Goal: Information Seeking & Learning: Check status

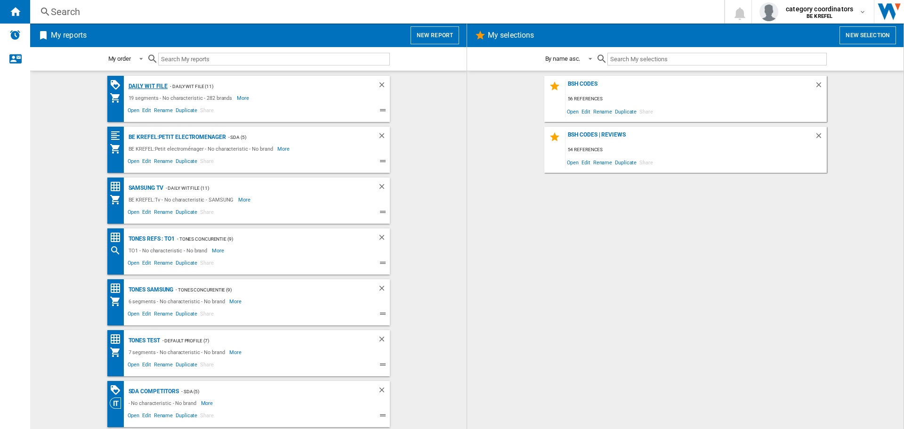
click at [147, 88] on div "Daily WIT file" at bounding box center [147, 86] width 42 height 12
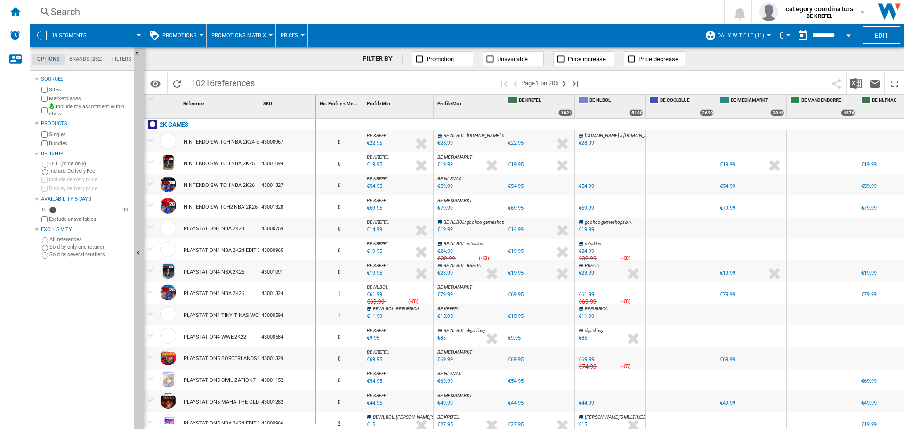
click at [195, 32] on button "Promotions" at bounding box center [181, 36] width 39 height 24
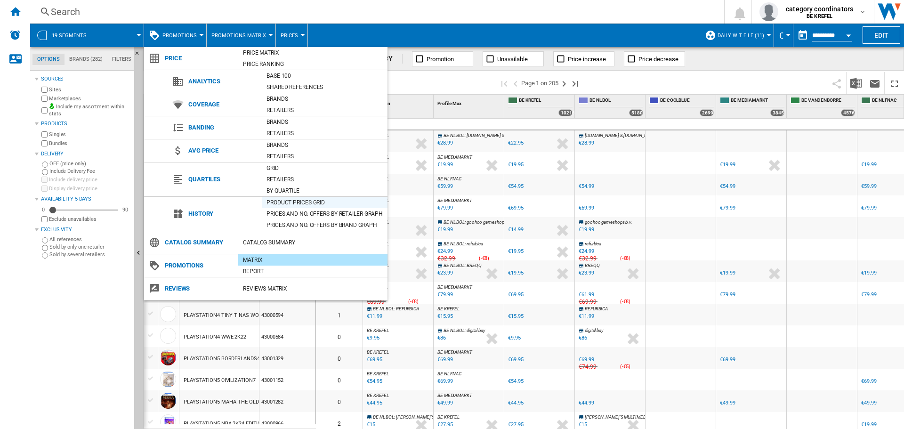
click at [297, 203] on div "Product prices grid" at bounding box center [325, 202] width 126 height 9
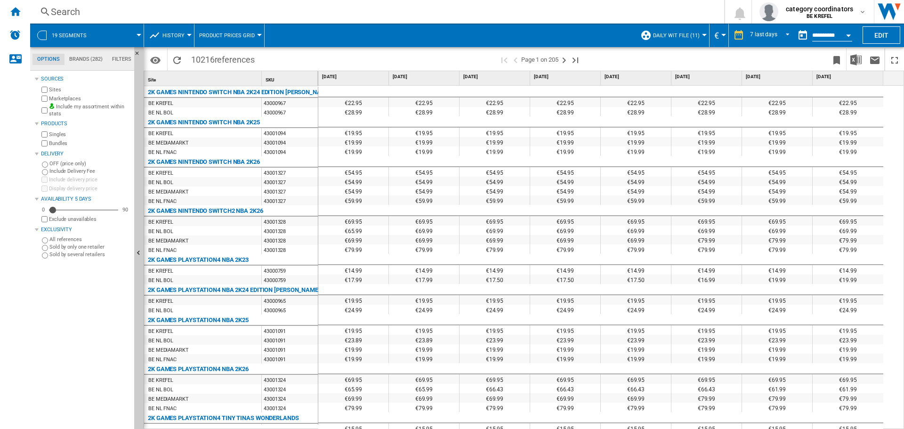
click at [67, 7] on div "Search" at bounding box center [375, 11] width 649 height 13
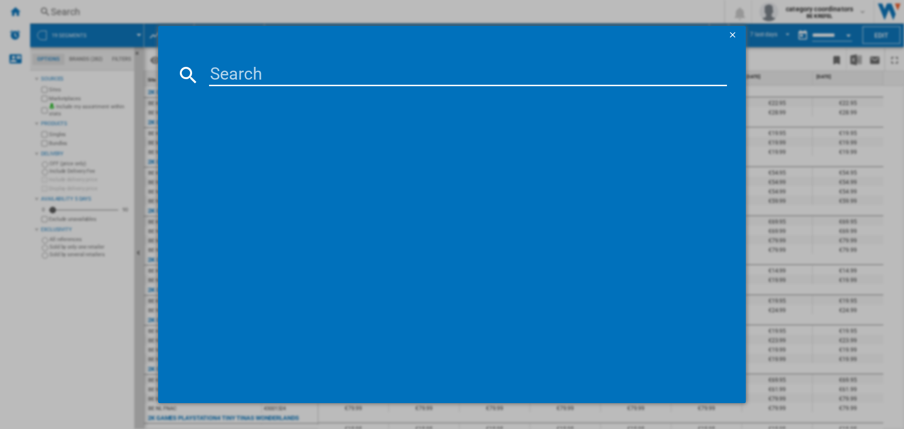
click at [221, 74] on input at bounding box center [468, 75] width 518 height 23
type input "12006575"
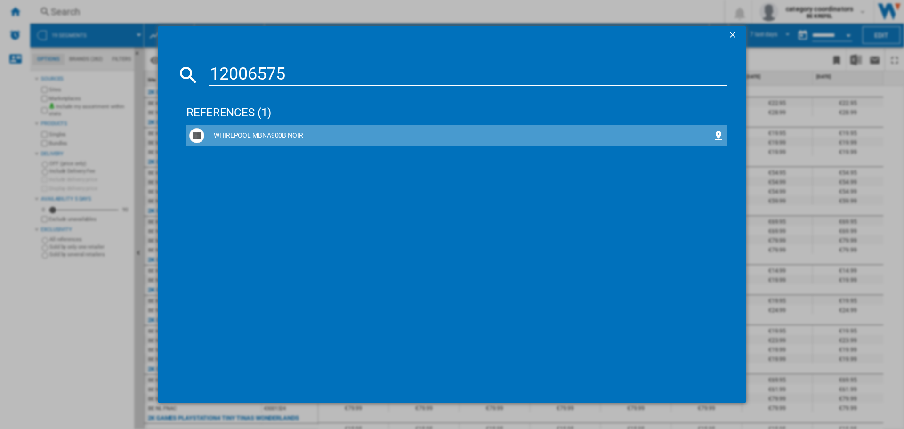
click at [257, 131] on div "WHIRLPOOL MBNA900B NOIR" at bounding box center [458, 135] width 508 height 9
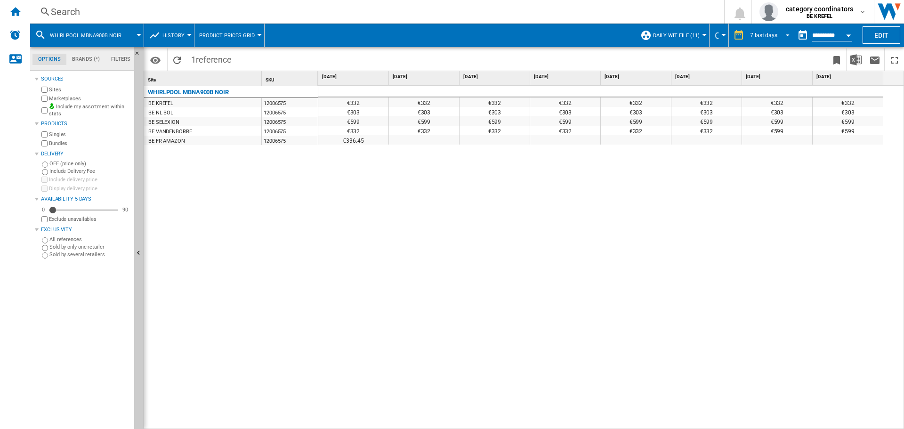
click at [765, 35] on div "7 last days" at bounding box center [763, 35] width 27 height 7
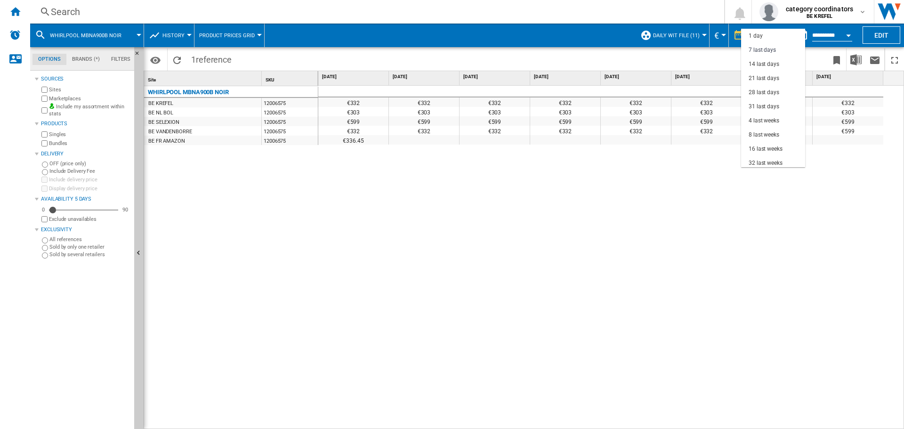
scroll to position [14, 0]
click at [673, 220] on md-backdrop at bounding box center [452, 214] width 904 height 429
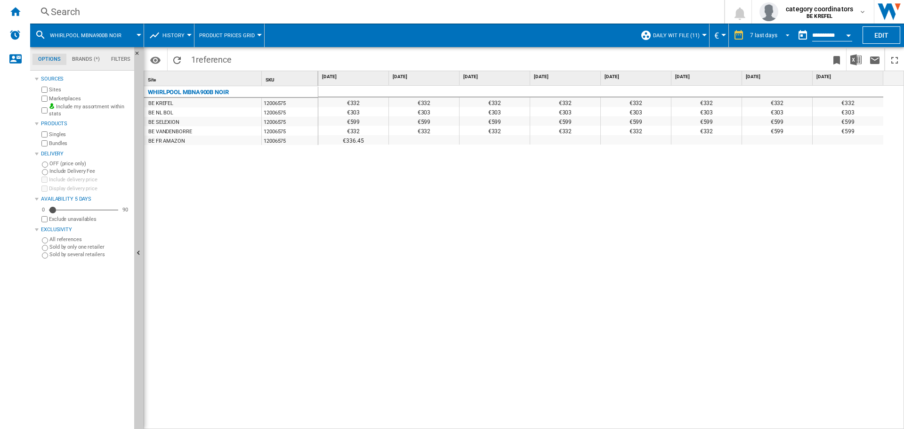
click at [768, 35] on div "7 last days" at bounding box center [763, 35] width 27 height 7
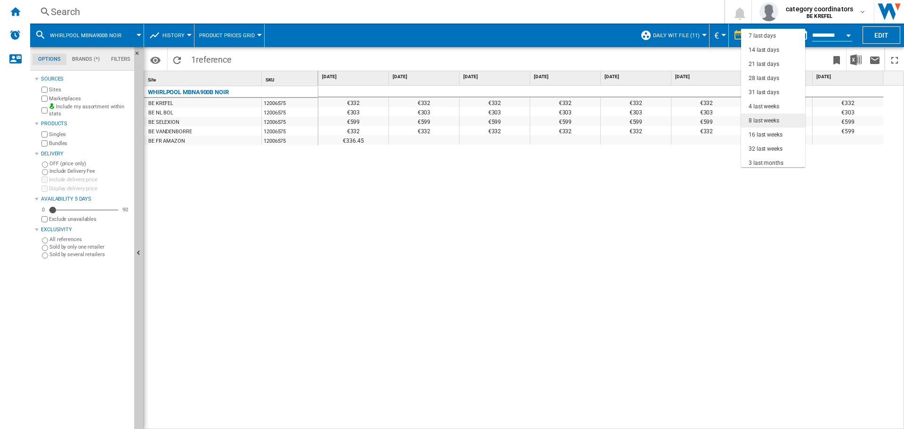
click at [762, 123] on div "8 last weeks" at bounding box center [763, 121] width 31 height 8
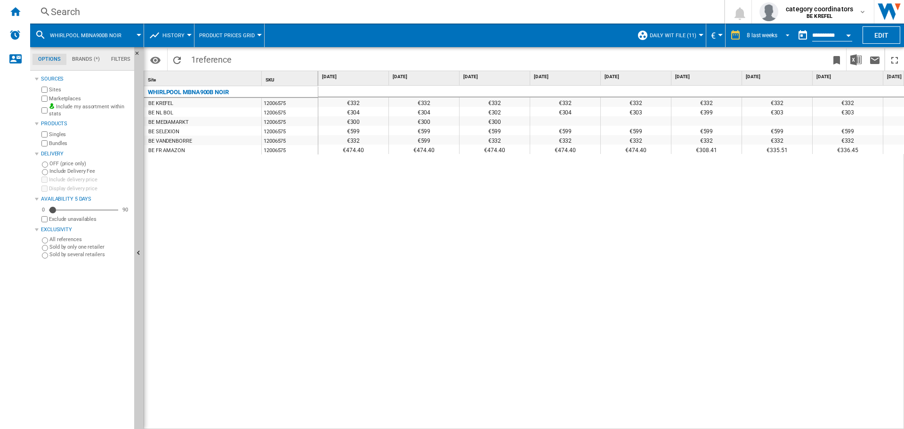
click at [767, 35] on div "8 last weeks" at bounding box center [761, 35] width 31 height 7
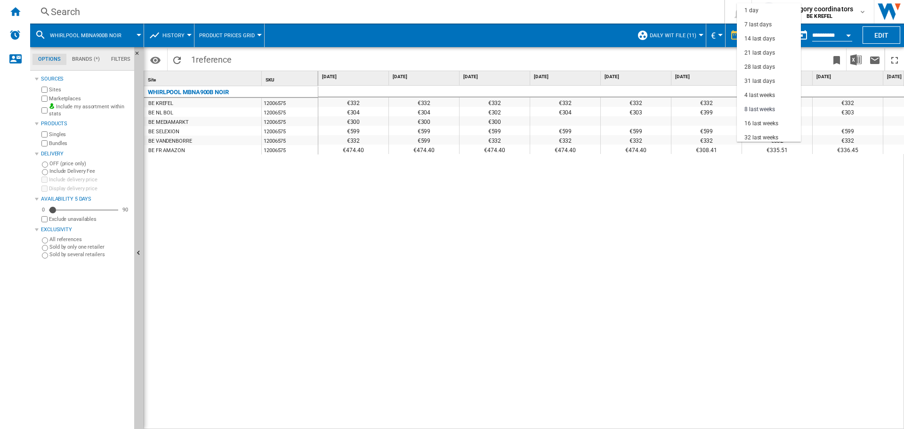
scroll to position [59, 0]
click at [766, 67] on div "16 last weeks" at bounding box center [761, 64] width 34 height 8
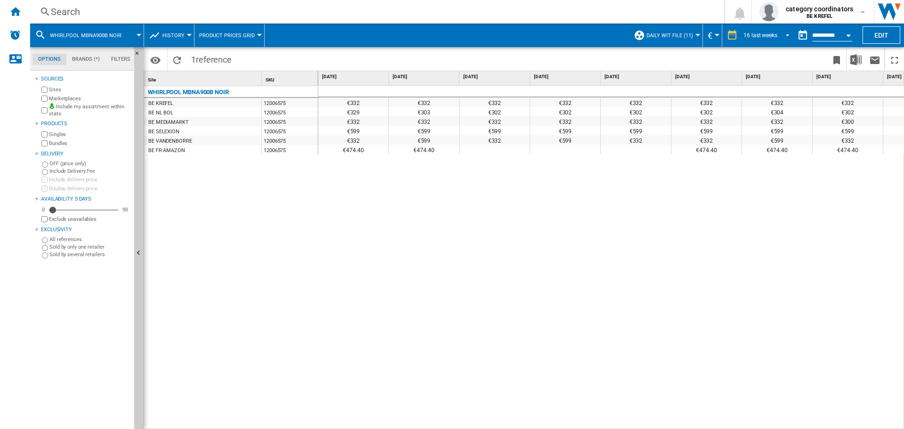
click at [750, 36] on div "16 last weeks" at bounding box center [760, 35] width 34 height 7
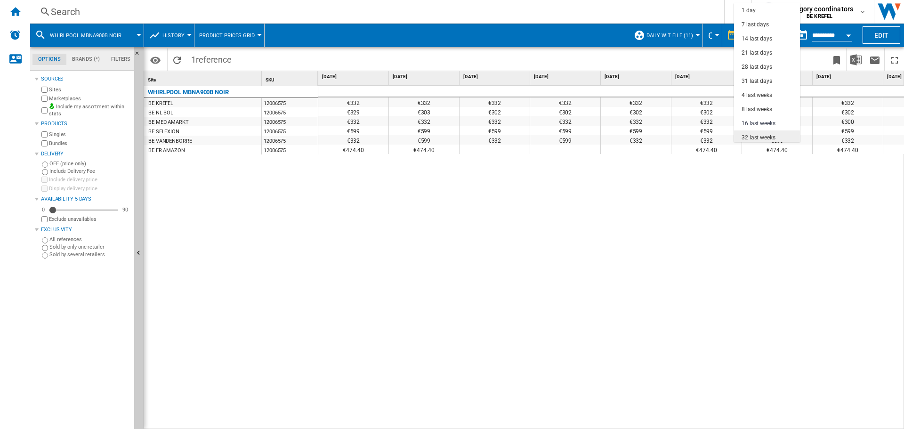
scroll to position [59, 0]
click at [761, 76] on div "32 last weeks" at bounding box center [758, 78] width 34 height 8
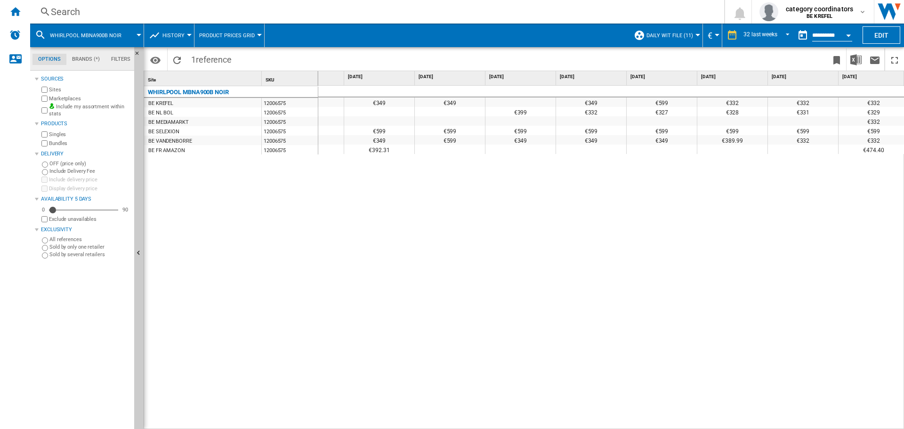
click at [730, 112] on div "€328" at bounding box center [732, 111] width 70 height 9
click at [732, 112] on div "€328" at bounding box center [732, 111] width 70 height 9
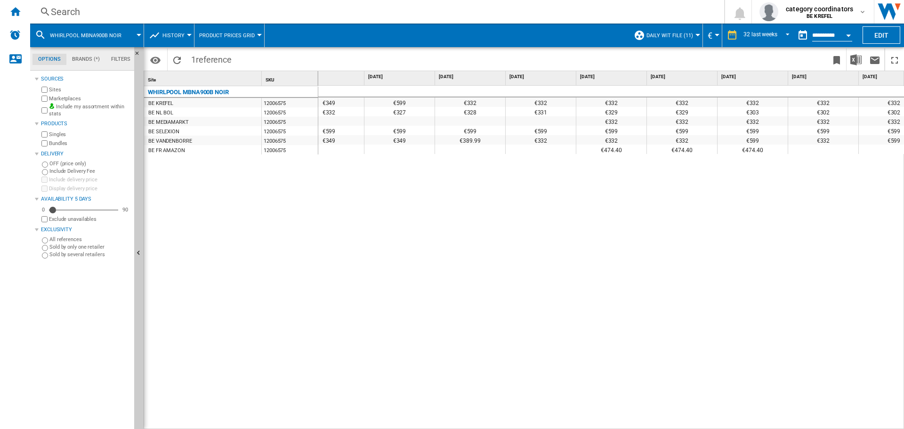
scroll to position [0, 829]
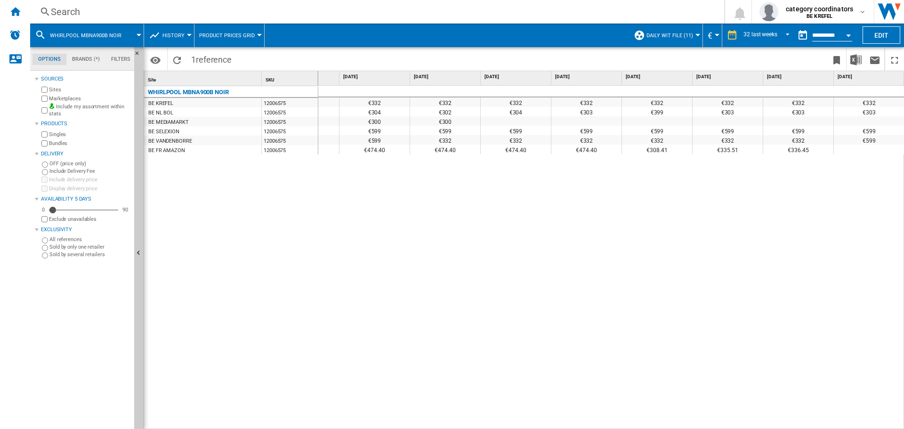
click at [275, 403] on div "WHIRLPOOL MBNA900B NOIR BE KREFEL 12006575 BE NL BOL 12006575 BE MEDIAMARKT 120…" at bounding box center [231, 255] width 174 height 338
